Goal: Check status: Check status

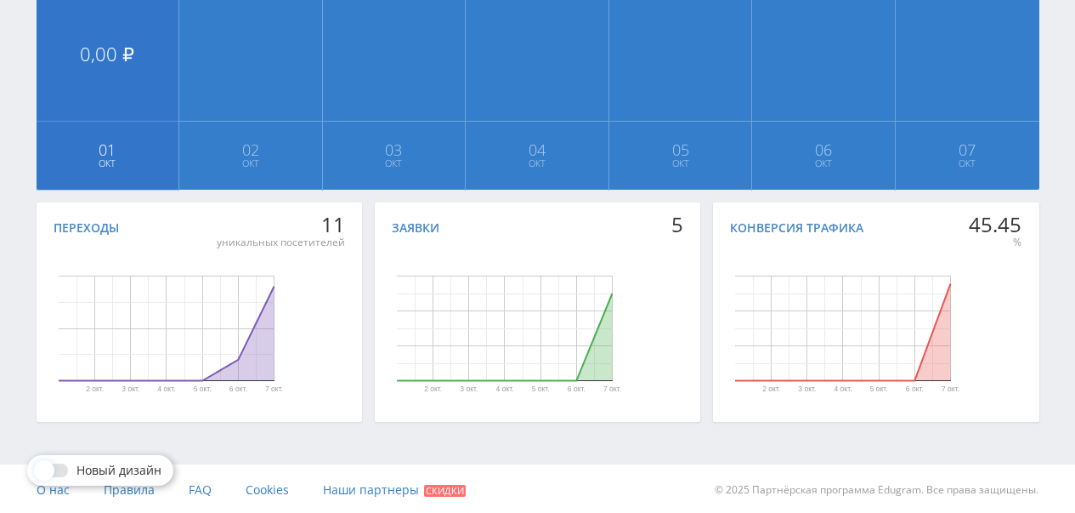
scroll to position [496, 0]
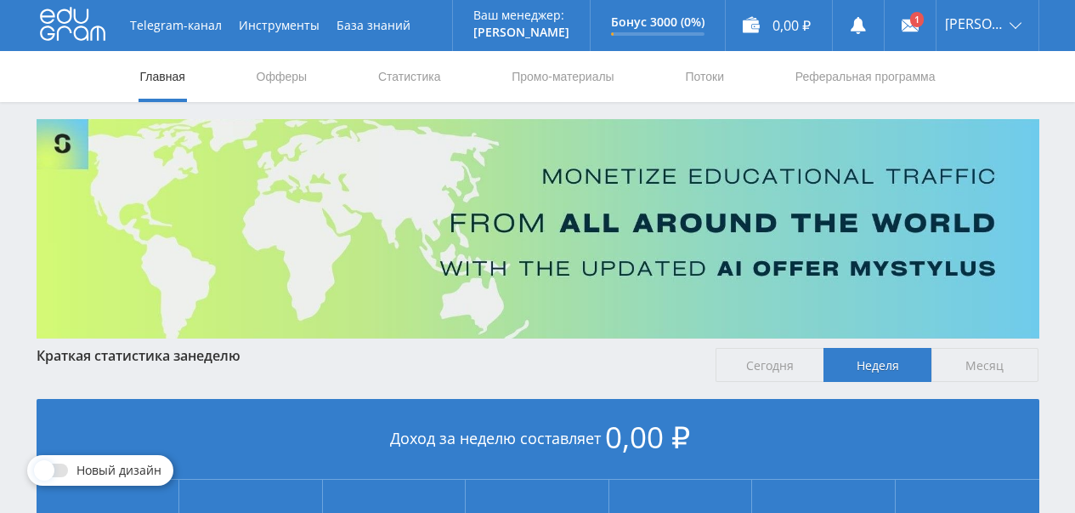
scroll to position [496, 0]
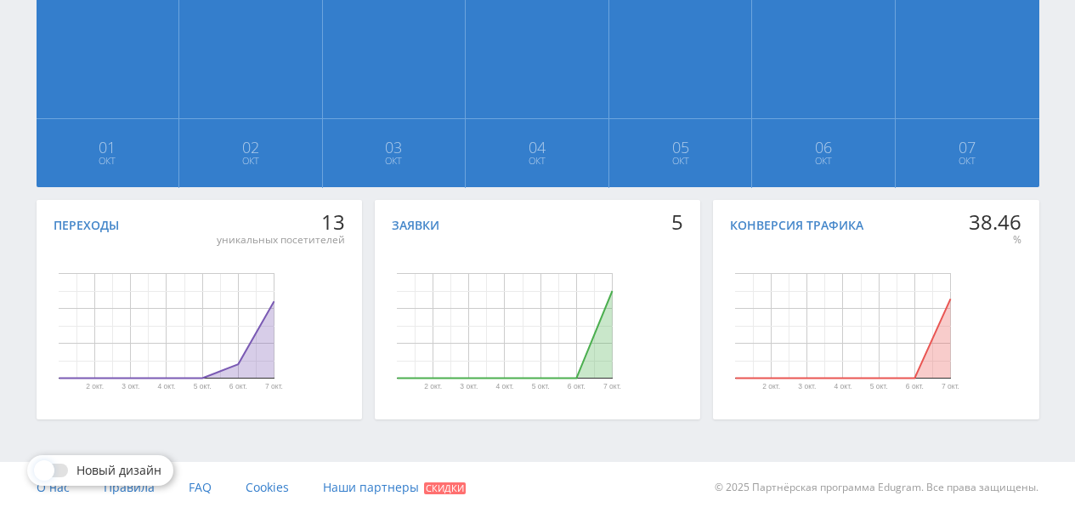
click at [63, 468] on div at bounding box center [52, 470] width 31 height 14
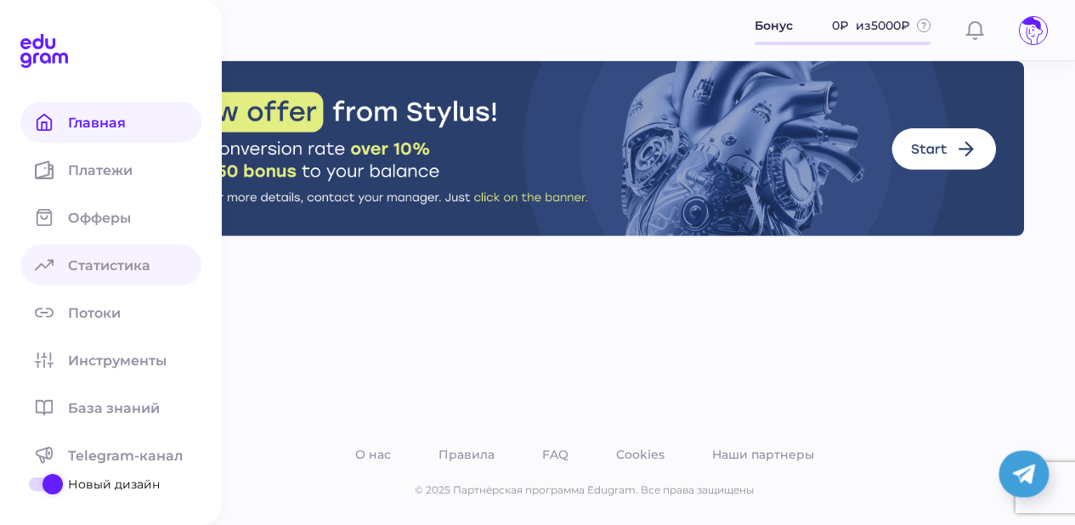
click at [117, 258] on span "Статистика" at bounding box center [119, 266] width 103 height 16
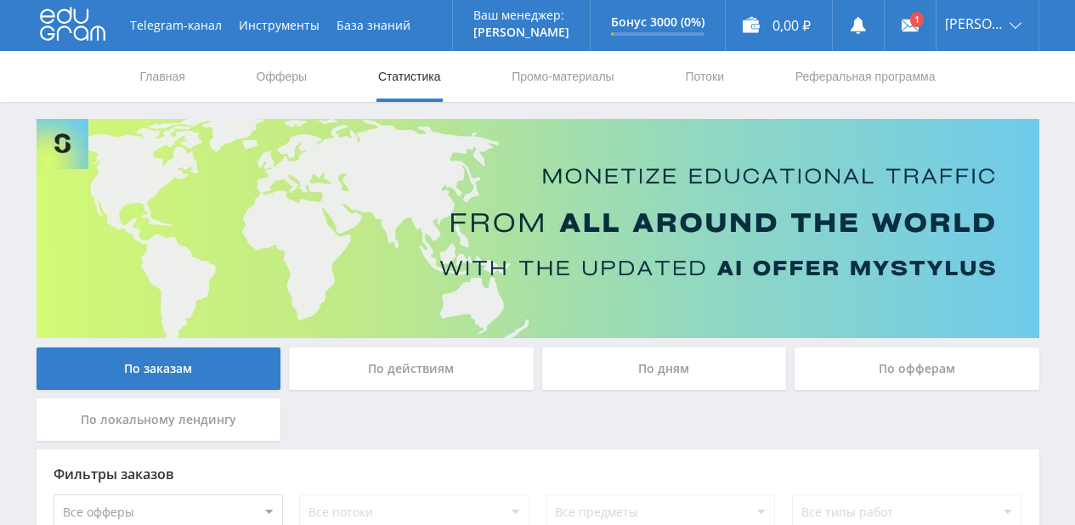
click at [399, 77] on link "Статистика" at bounding box center [410, 76] width 66 height 51
click at [716, 80] on link "Потоки" at bounding box center [705, 76] width 43 height 51
click at [175, 76] on link "Главная" at bounding box center [163, 76] width 48 height 51
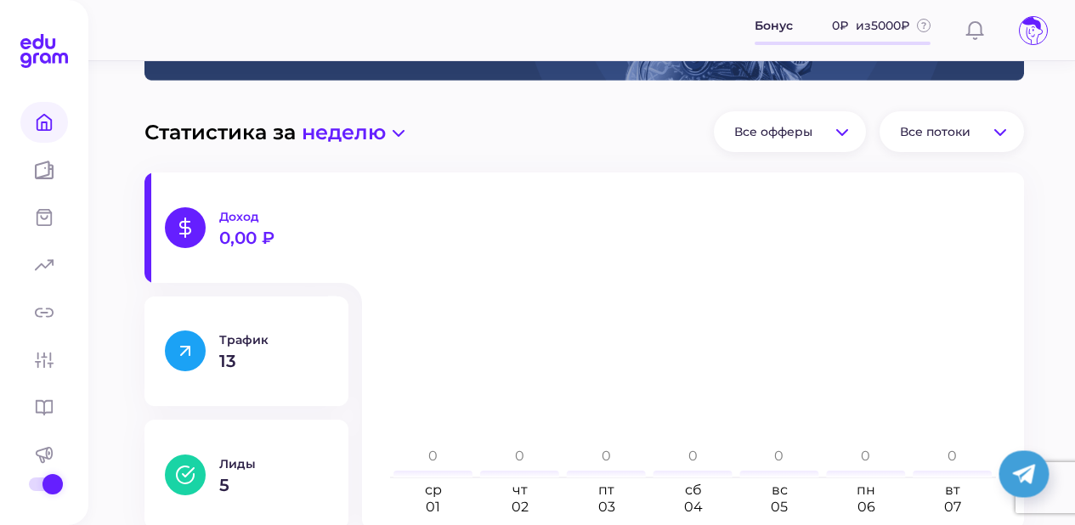
scroll to position [411, 0]
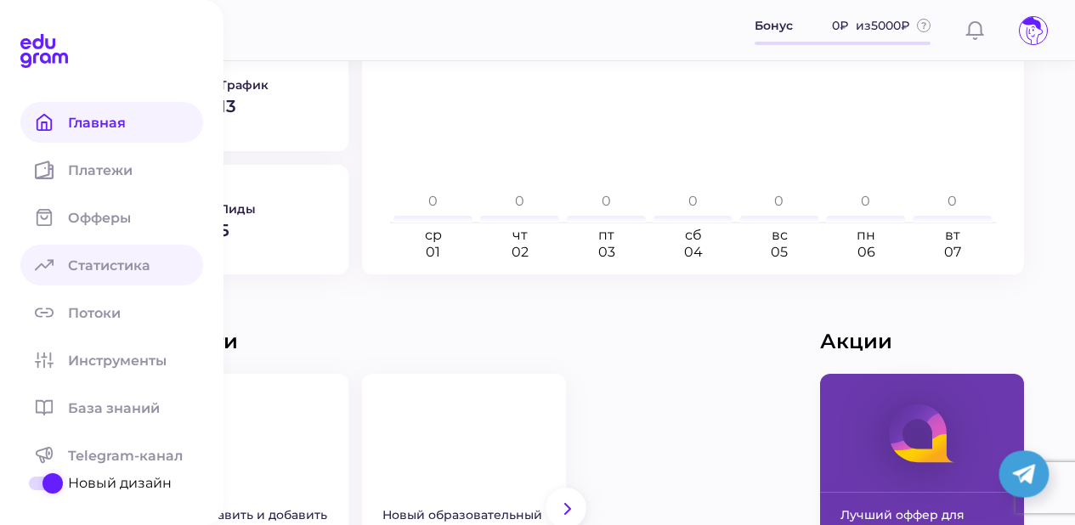
click at [123, 262] on span "Статистика" at bounding box center [119, 266] width 103 height 16
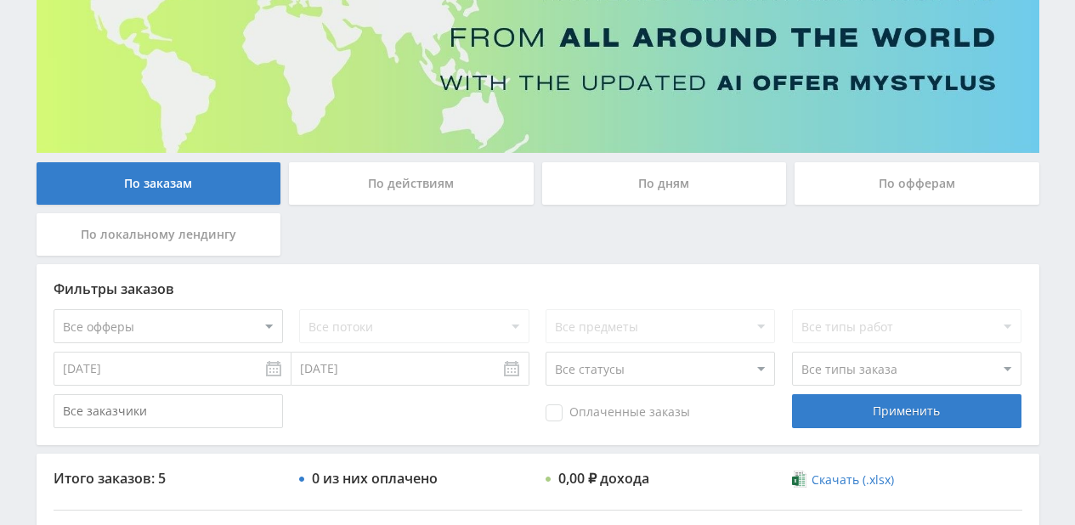
scroll to position [89, 0]
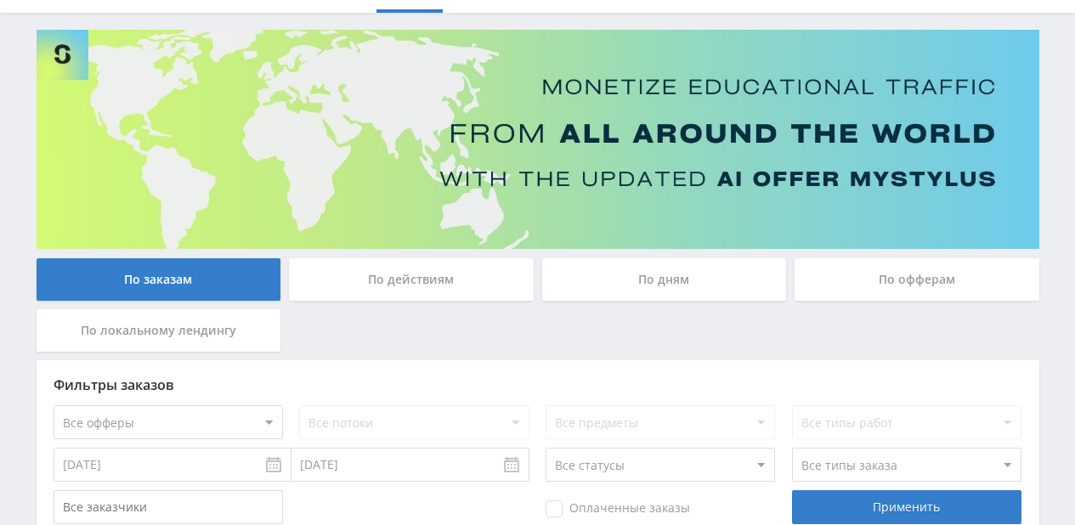
click at [650, 276] on div "По дням" at bounding box center [664, 279] width 245 height 43
click at [0, 0] on input "По дням" at bounding box center [0, 0] width 0 height 0
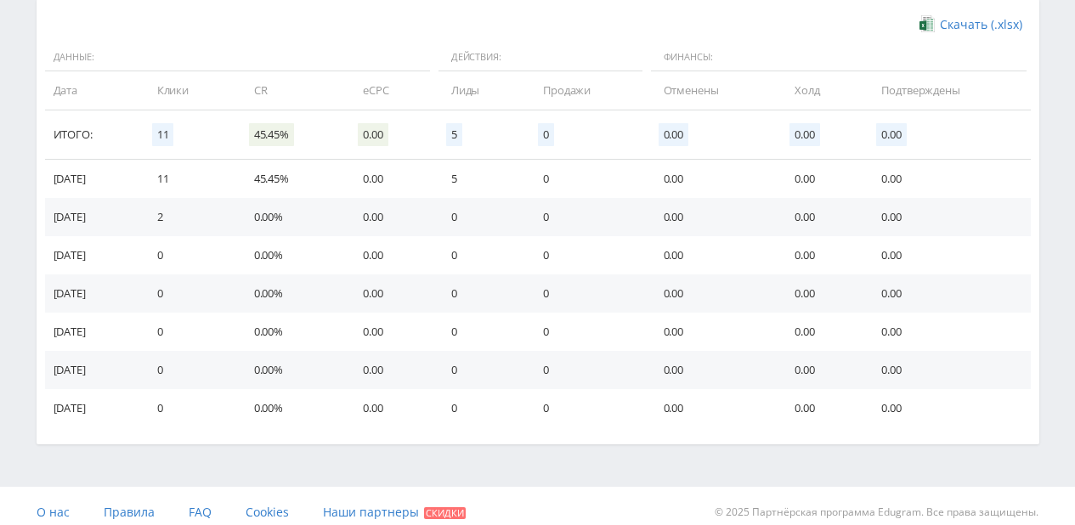
scroll to position [587, 0]
